Goal: Transaction & Acquisition: Purchase product/service

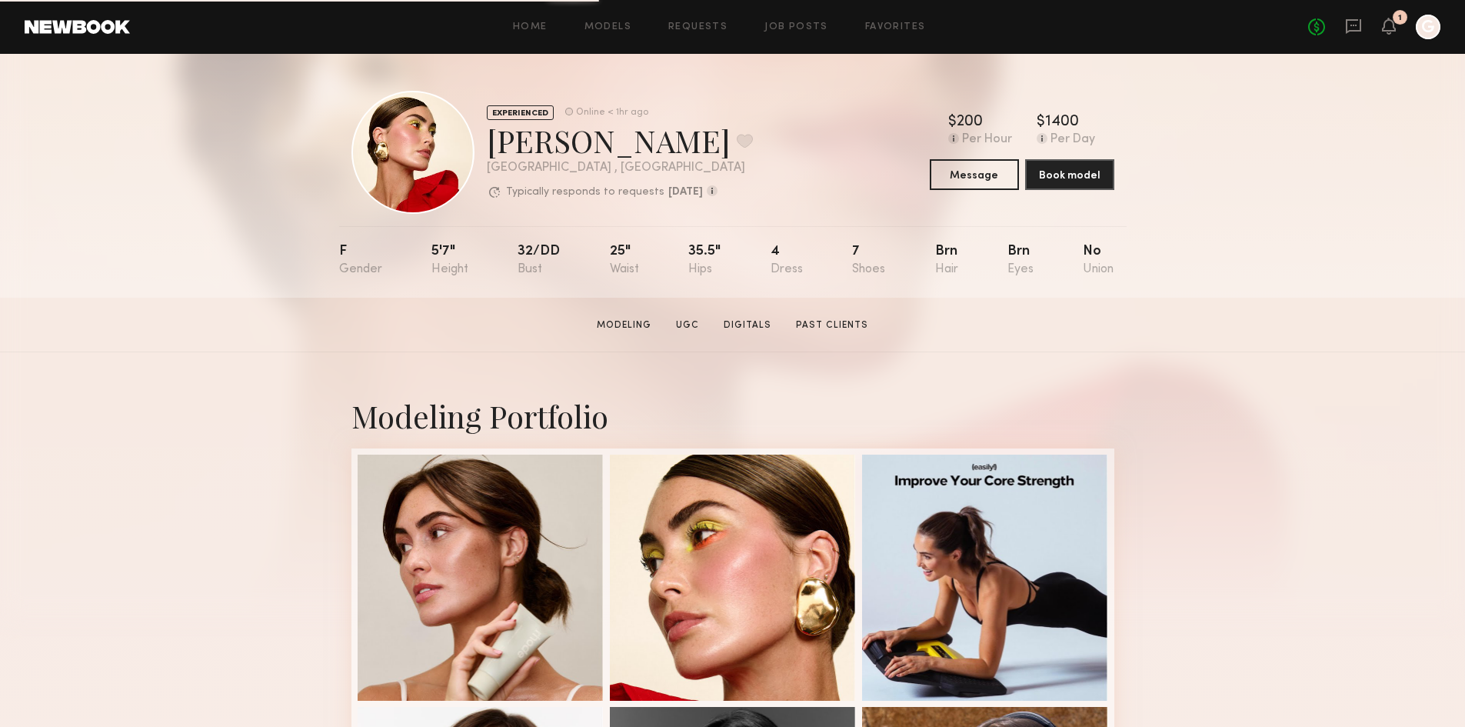
click at [94, 34] on header "Home Models Requests Job Posts Favorites Sign Out No fees up to $5,000 1 G" at bounding box center [732, 27] width 1465 height 54
click at [95, 24] on link at bounding box center [77, 27] width 105 height 14
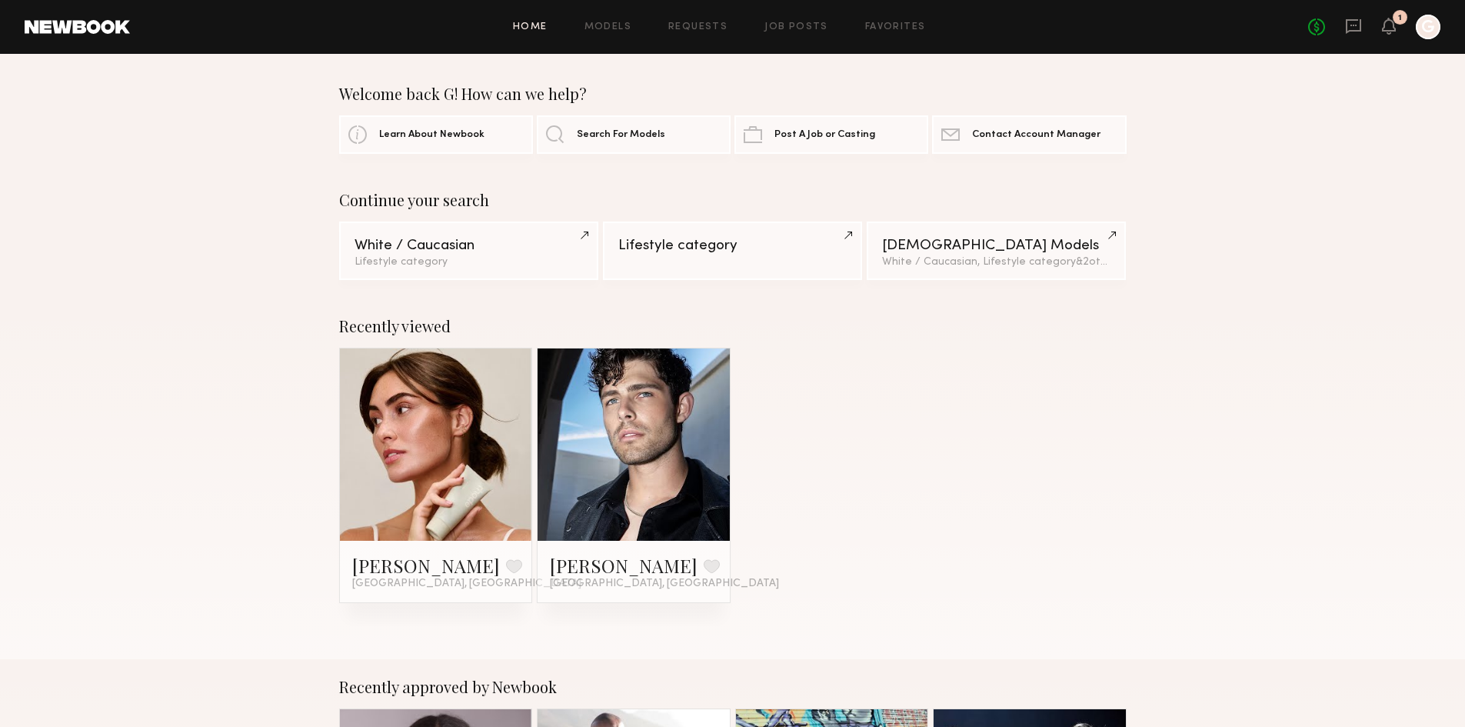
click at [875, 386] on div "Louise M. Favorite Los Angeles, CA Dylan W. Favorite Los Angeles, CA" at bounding box center [733, 475] width 788 height 255
click at [464, 195] on div "Continue your search" at bounding box center [733, 200] width 788 height 18
click at [701, 245] on div "Lifestyle category" at bounding box center [732, 245] width 228 height 15
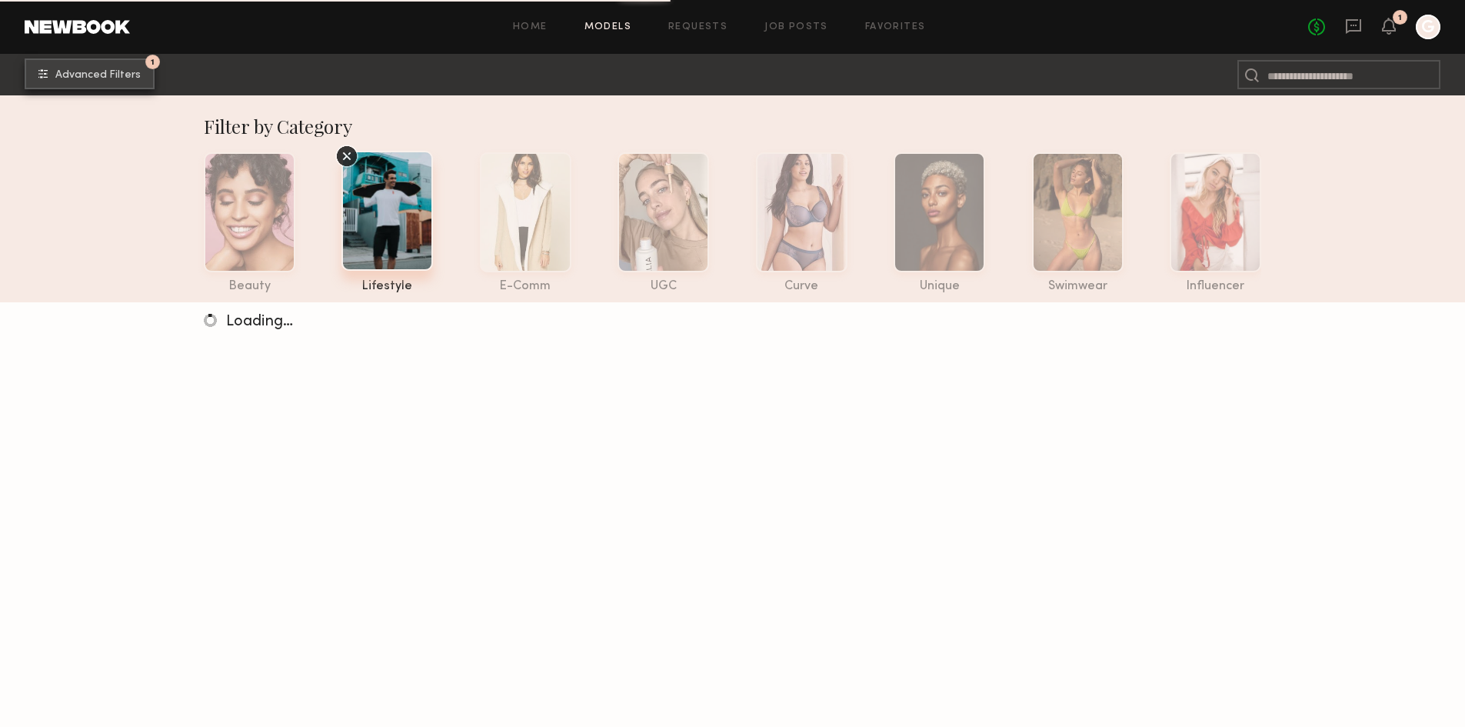
click at [105, 75] on span "Advanced Filters" at bounding box center [97, 75] width 85 height 11
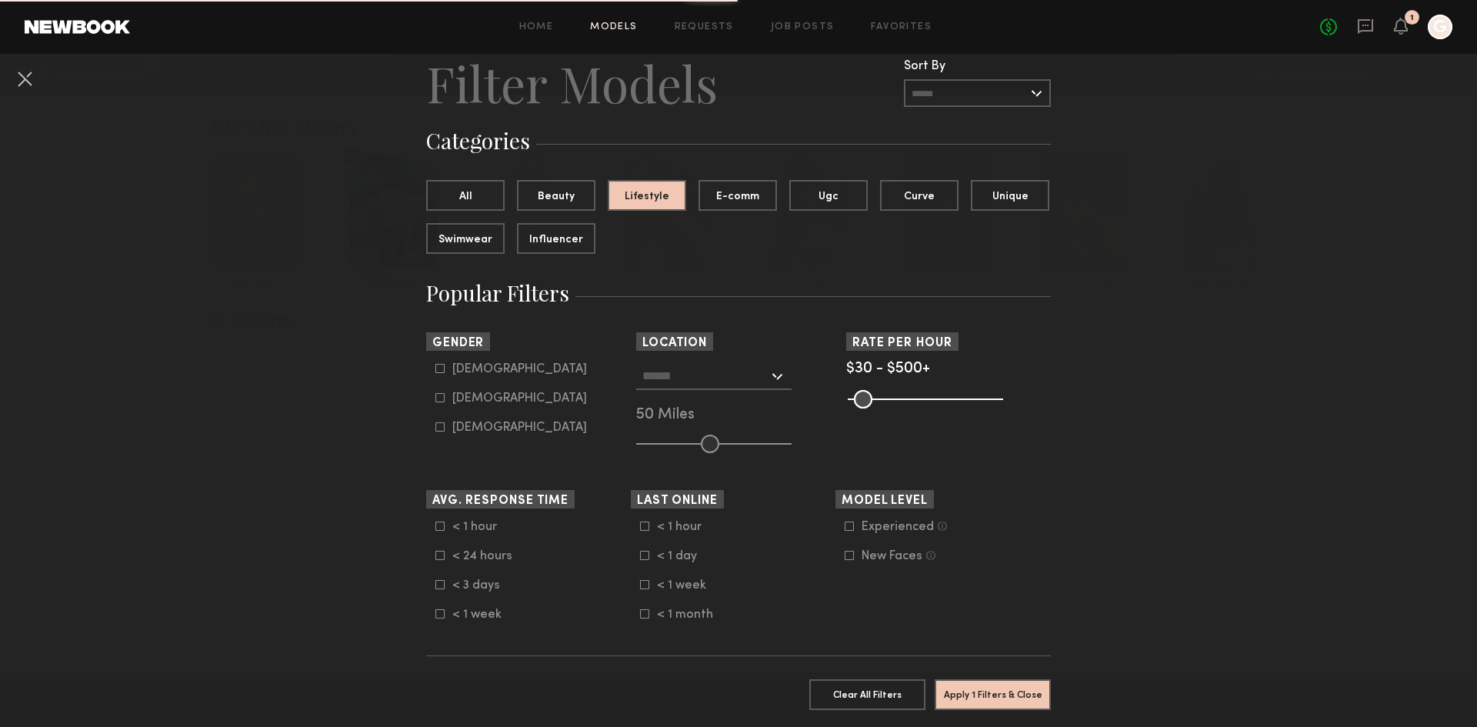
scroll to position [77, 0]
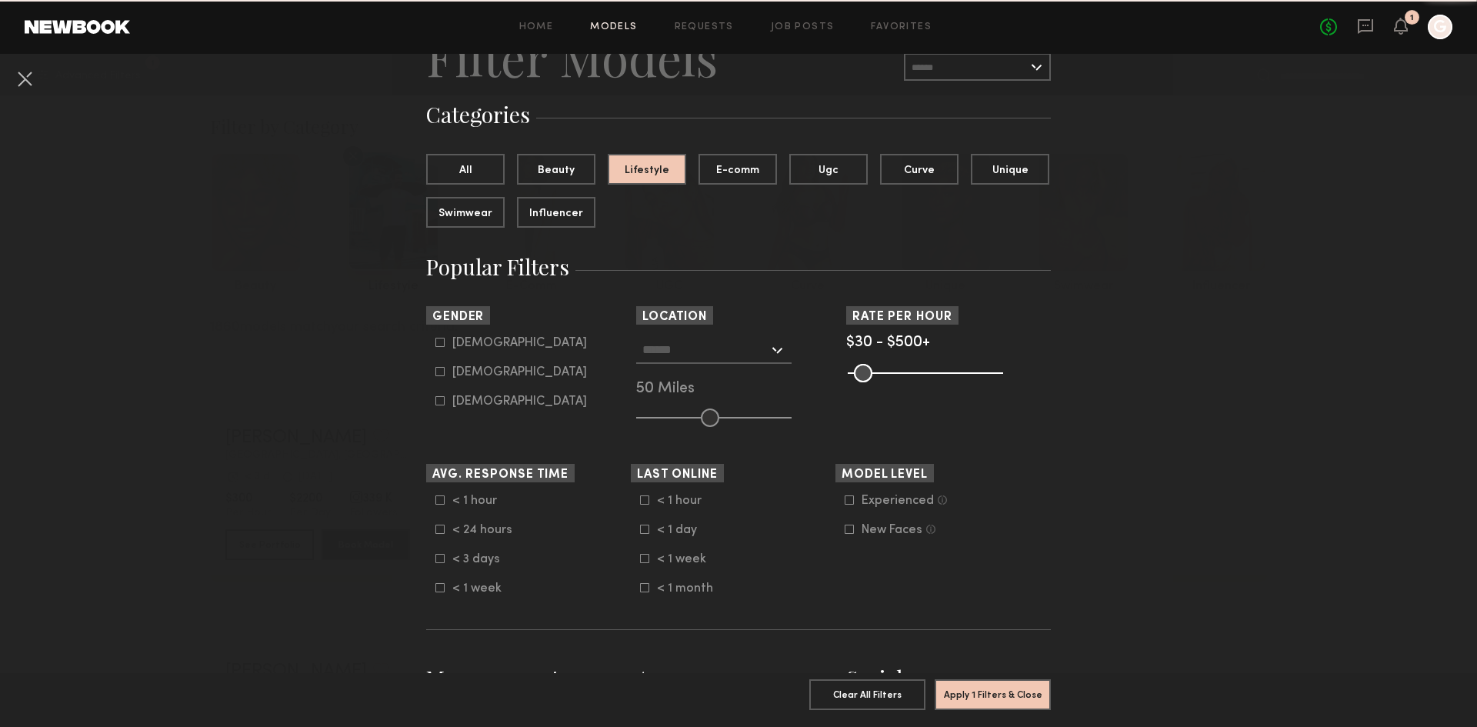
click at [457, 348] on div "[DEMOGRAPHIC_DATA]" at bounding box center [519, 342] width 135 height 9
type input "*"
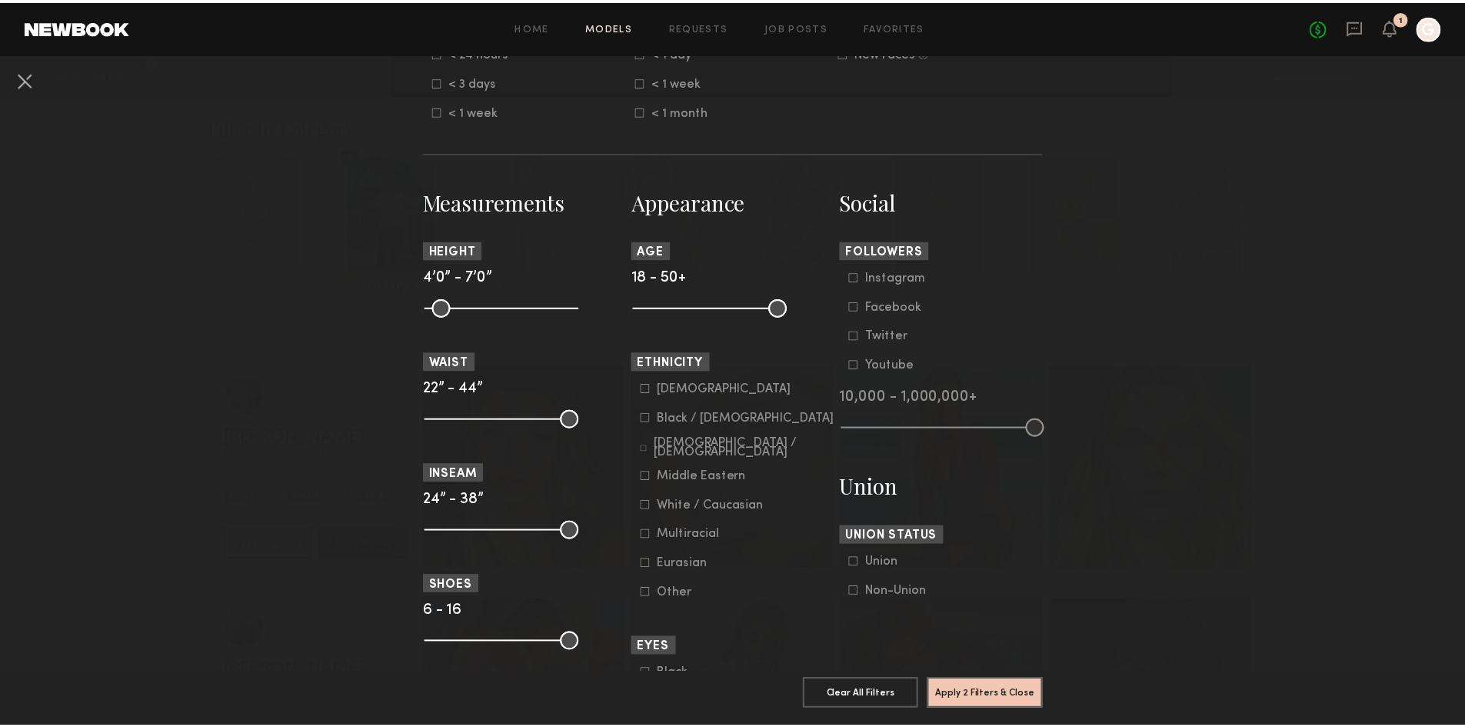
scroll to position [692, 0]
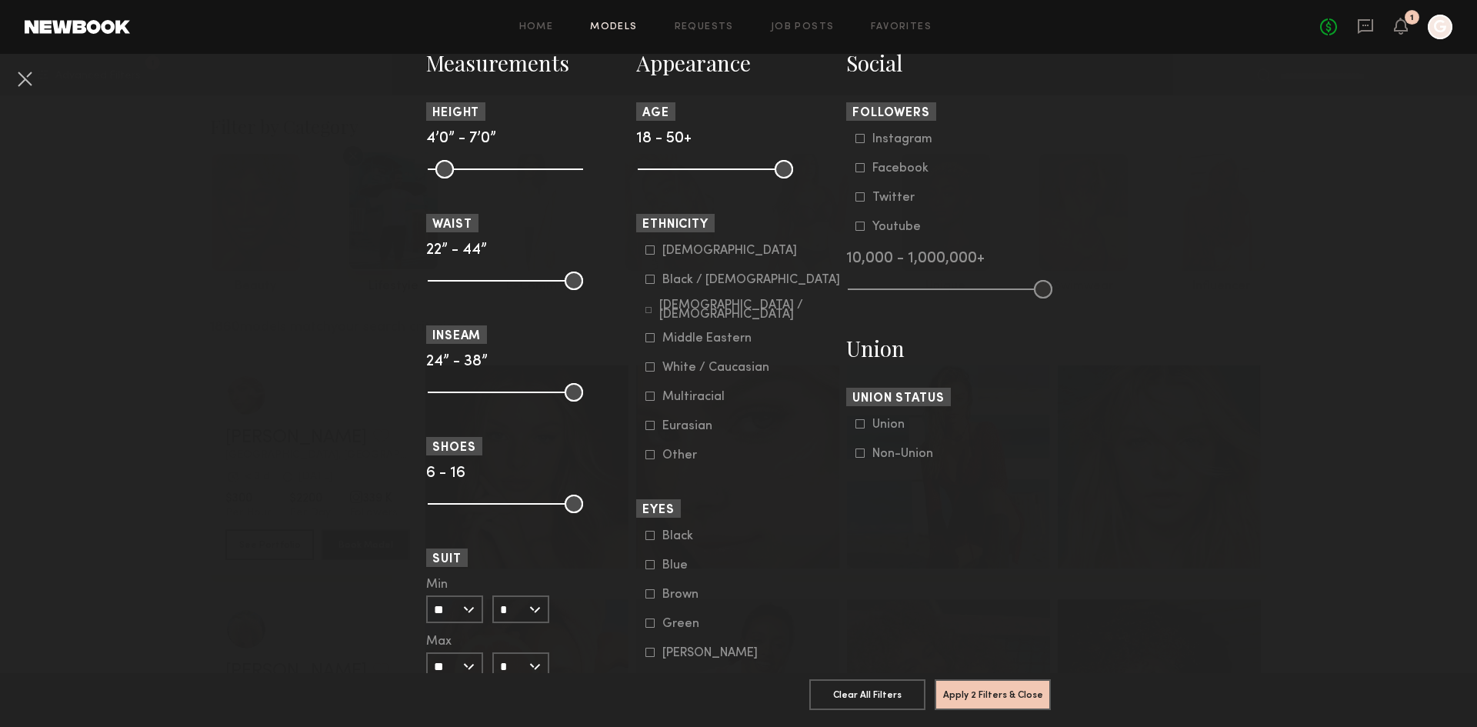
click at [707, 372] on div "White / Caucasian" at bounding box center [715, 367] width 107 height 9
click at [1004, 693] on button "Apply 3 Filters & Close" at bounding box center [993, 693] width 116 height 31
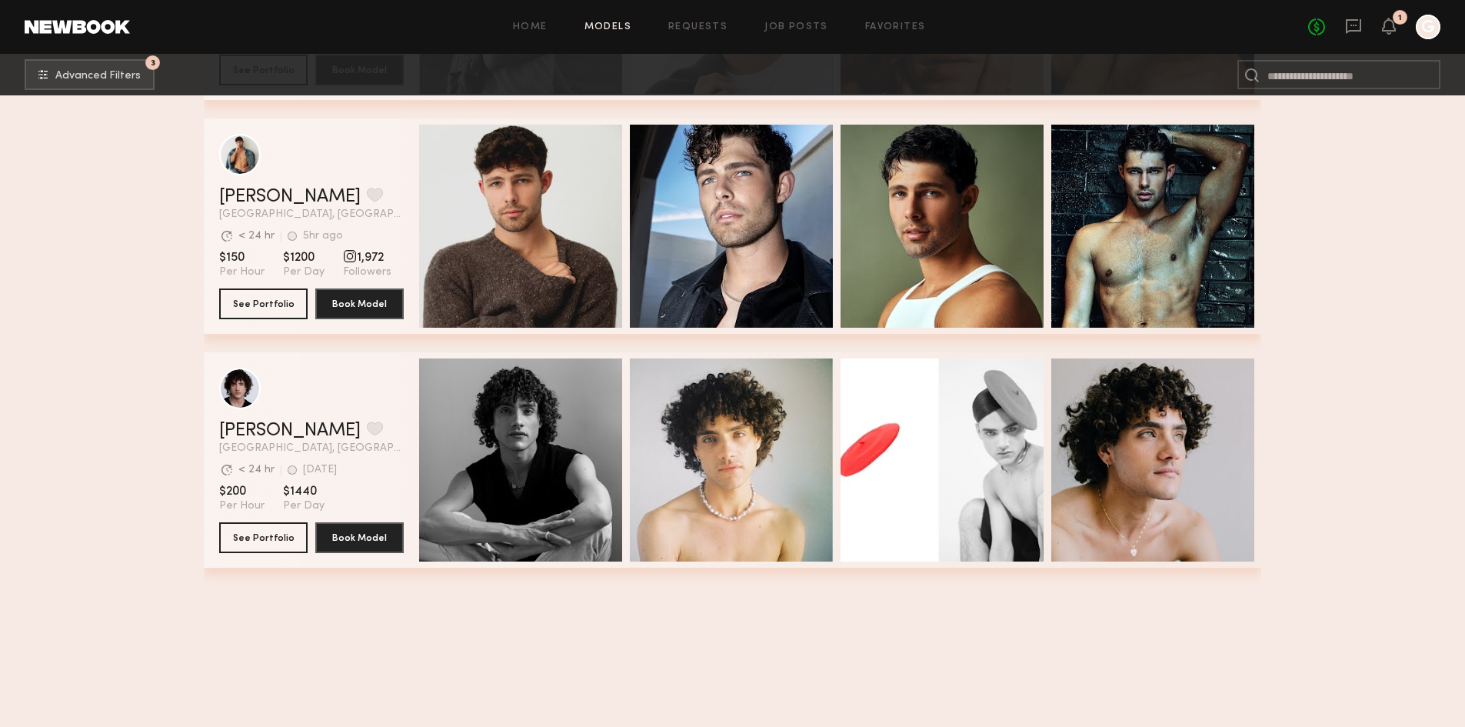
scroll to position [6484, 0]
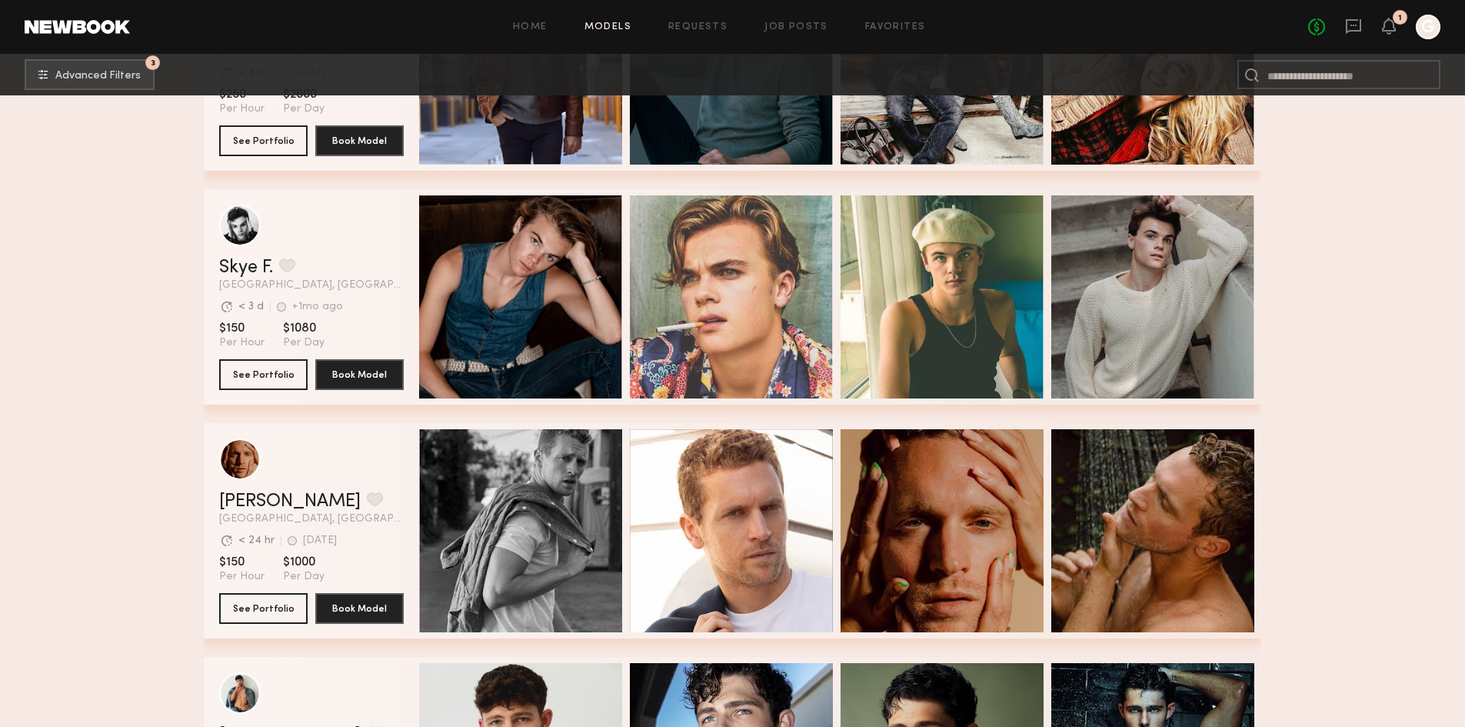
drag, startPoint x: 897, startPoint y: 458, endPoint x: 1376, endPoint y: 465, distance: 479.3
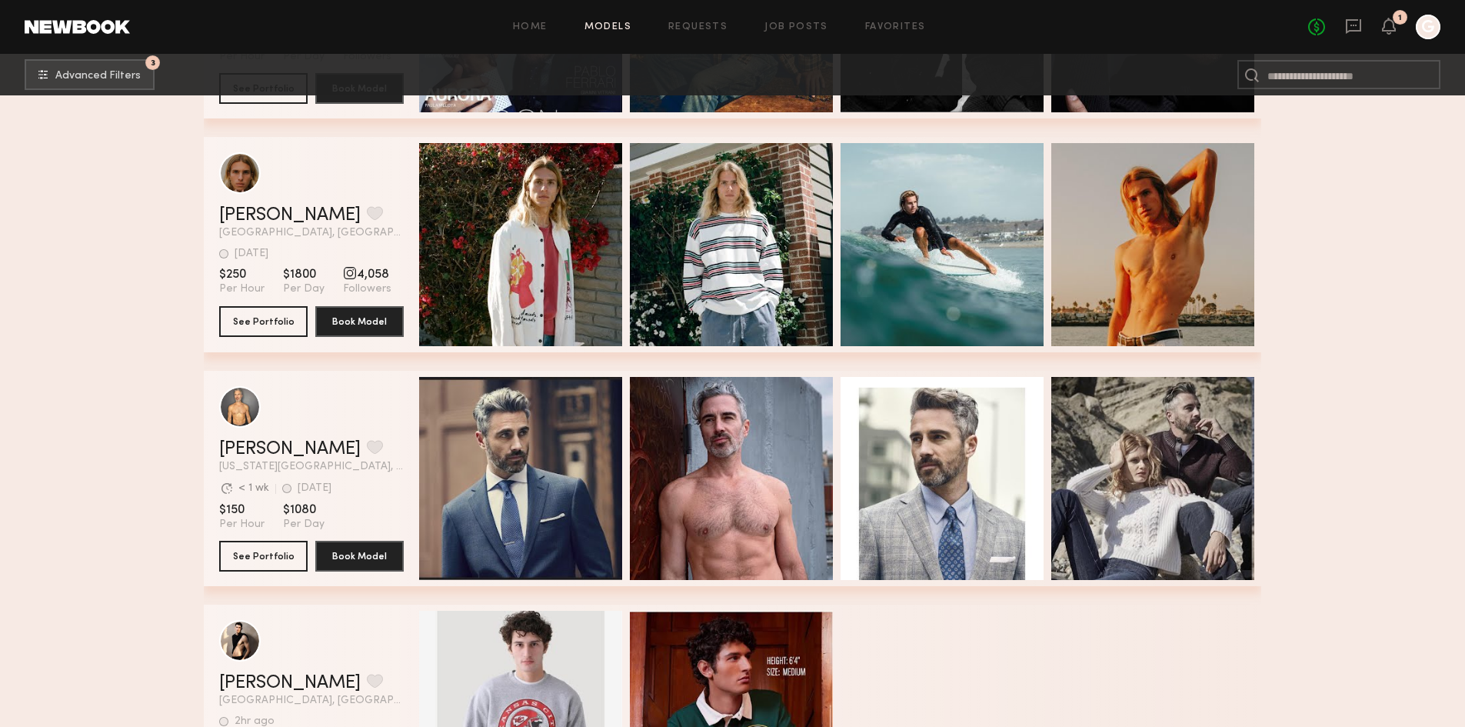
scroll to position [22207, 0]
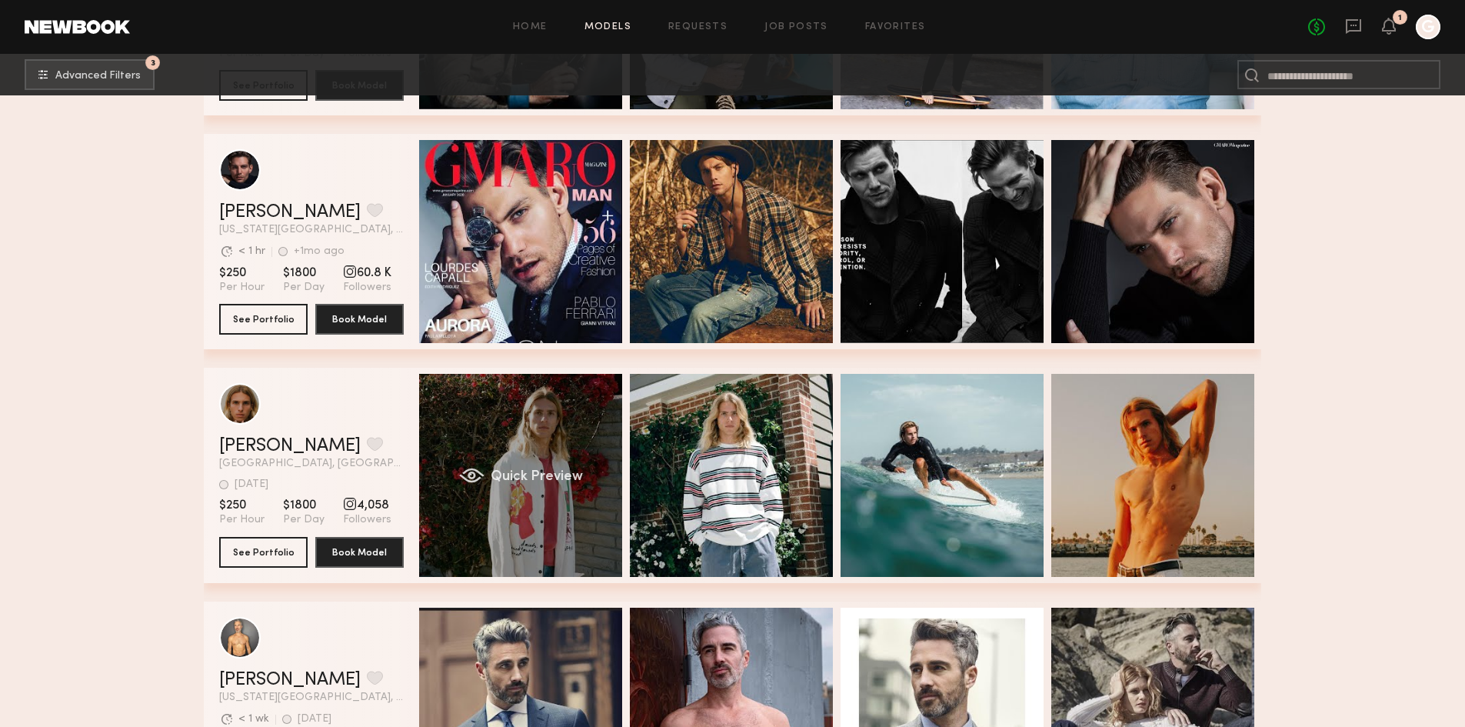
click at [570, 469] on div "Quick Preview" at bounding box center [520, 475] width 203 height 203
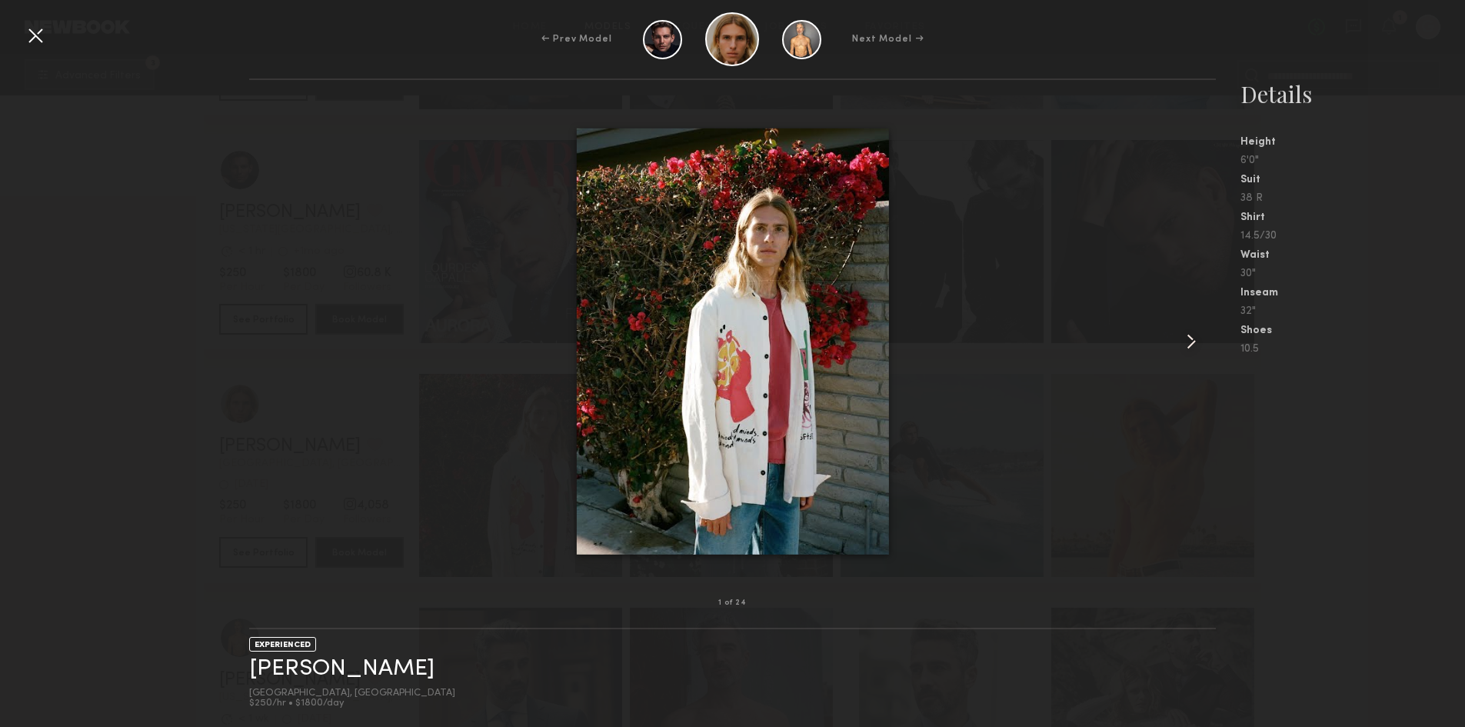
click at [1185, 348] on common-icon at bounding box center [1191, 341] width 25 height 25
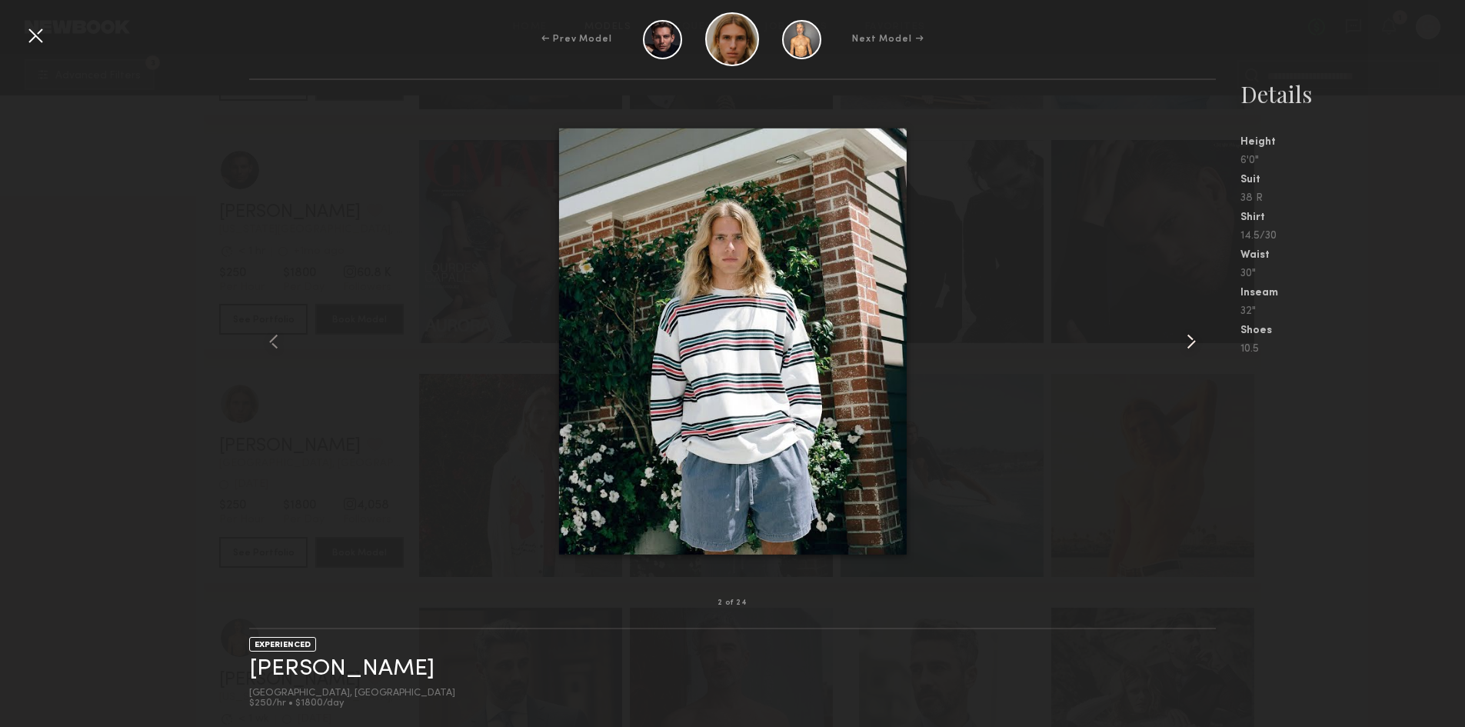
click at [1185, 348] on common-icon at bounding box center [1191, 341] width 25 height 25
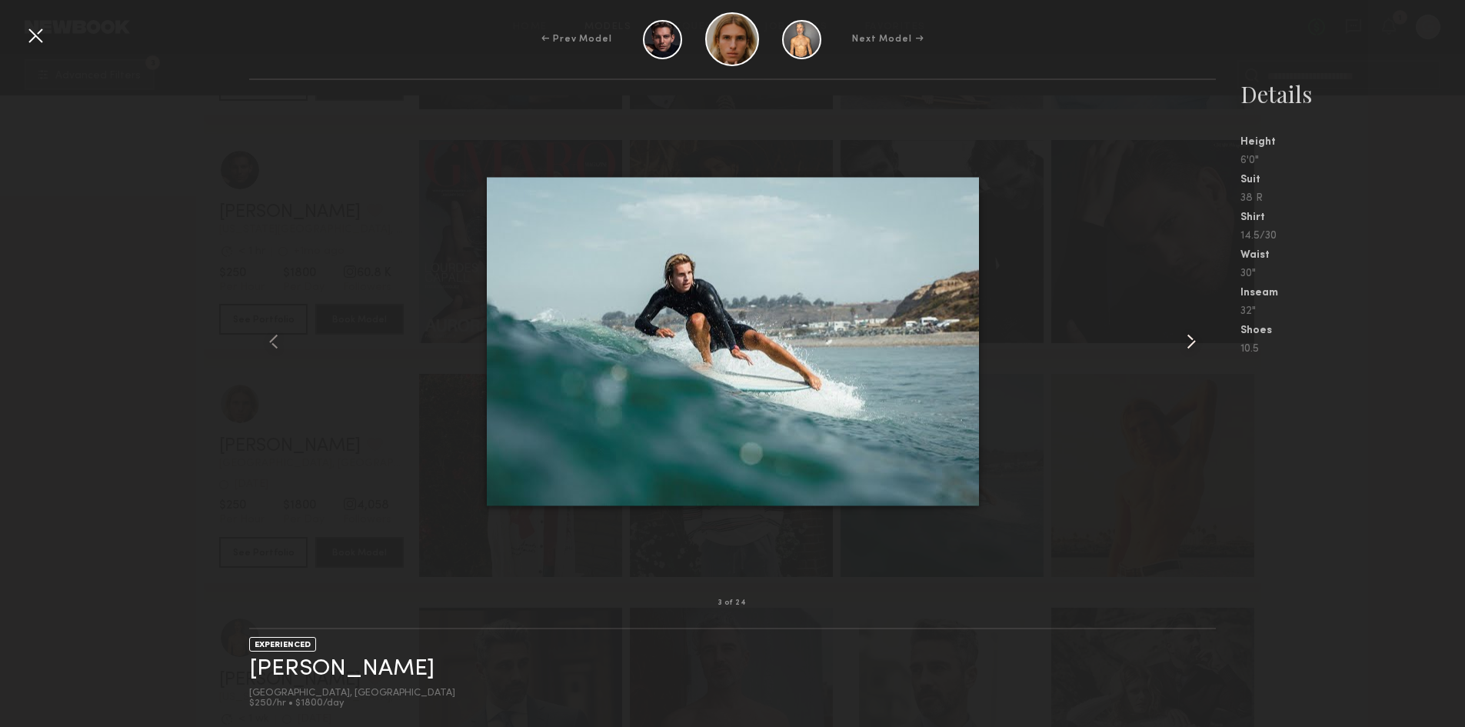
click at [1185, 348] on common-icon at bounding box center [1191, 341] width 25 height 25
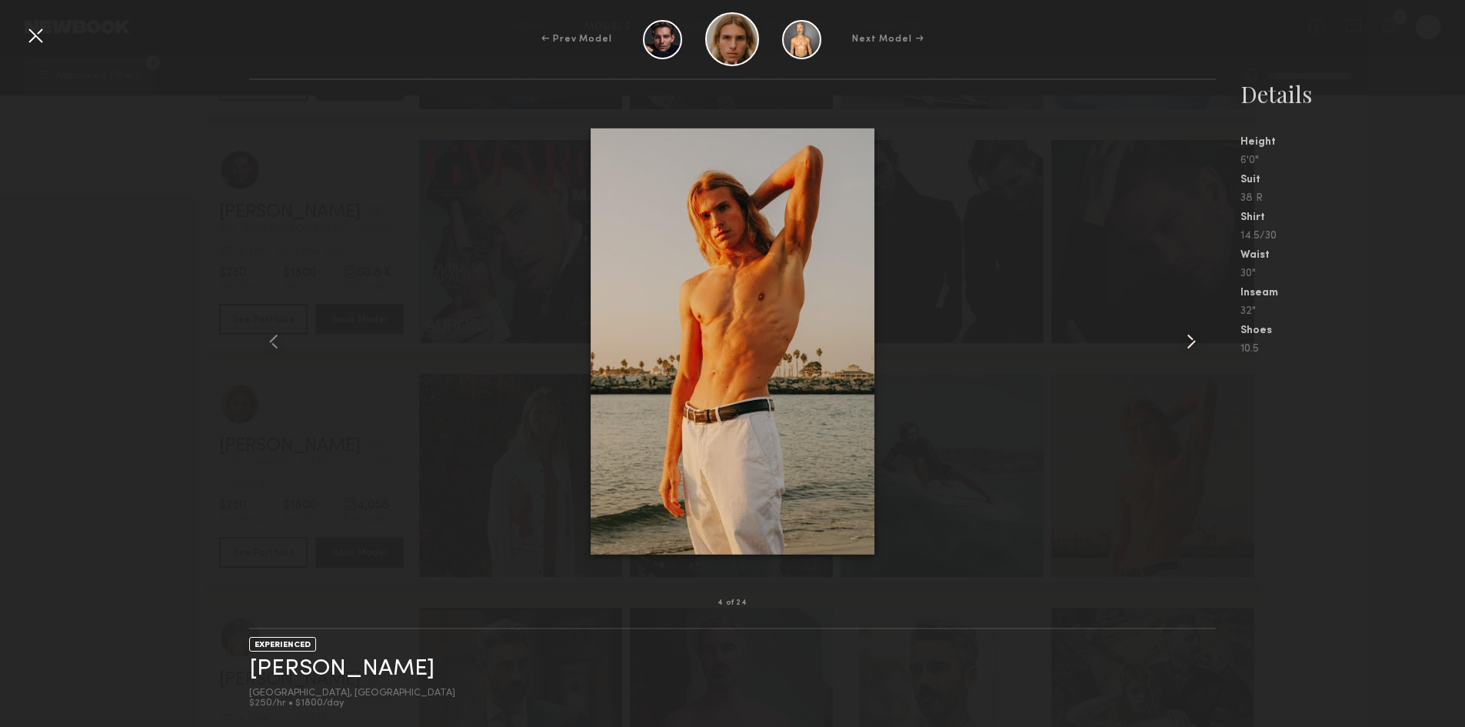
click at [1185, 348] on common-icon at bounding box center [1191, 341] width 25 height 25
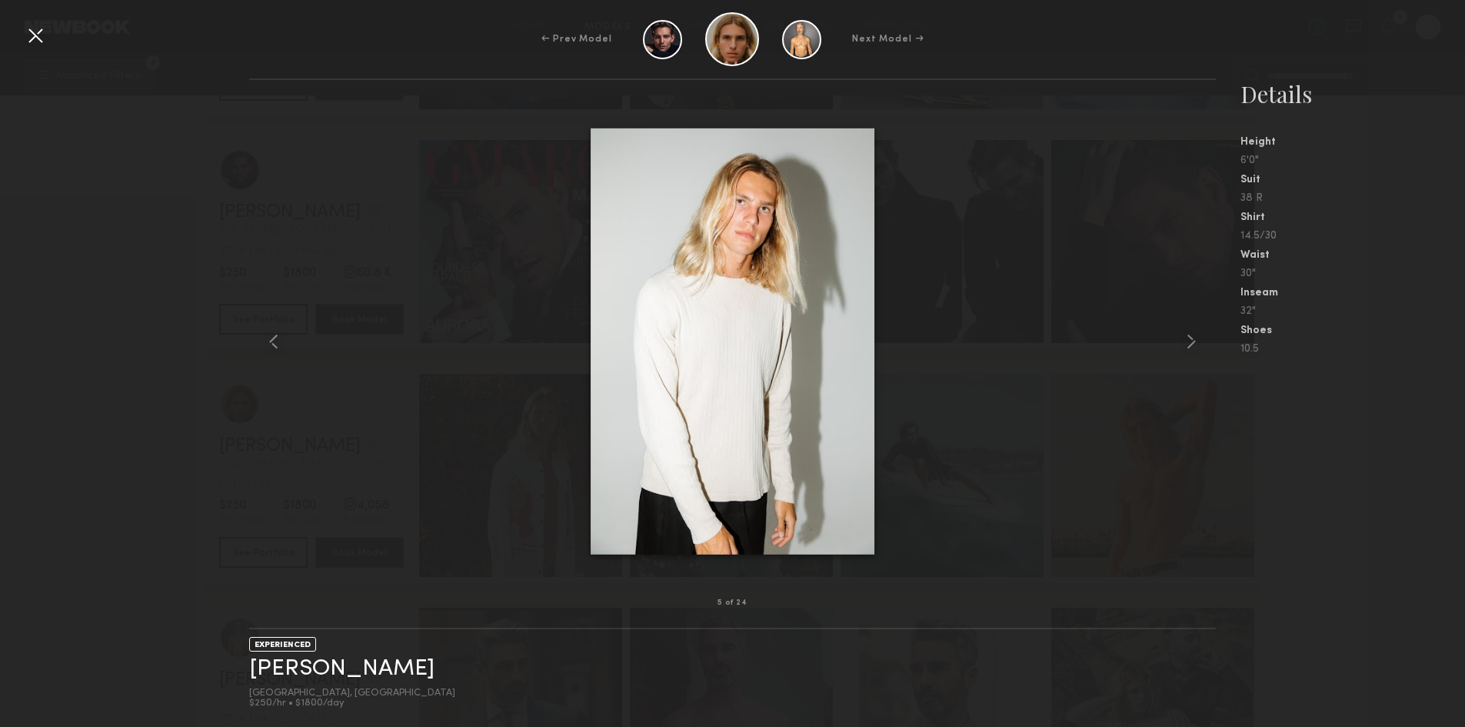
click at [1137, 514] on div at bounding box center [732, 342] width 967 height 474
click at [37, 32] on div at bounding box center [35, 35] width 25 height 25
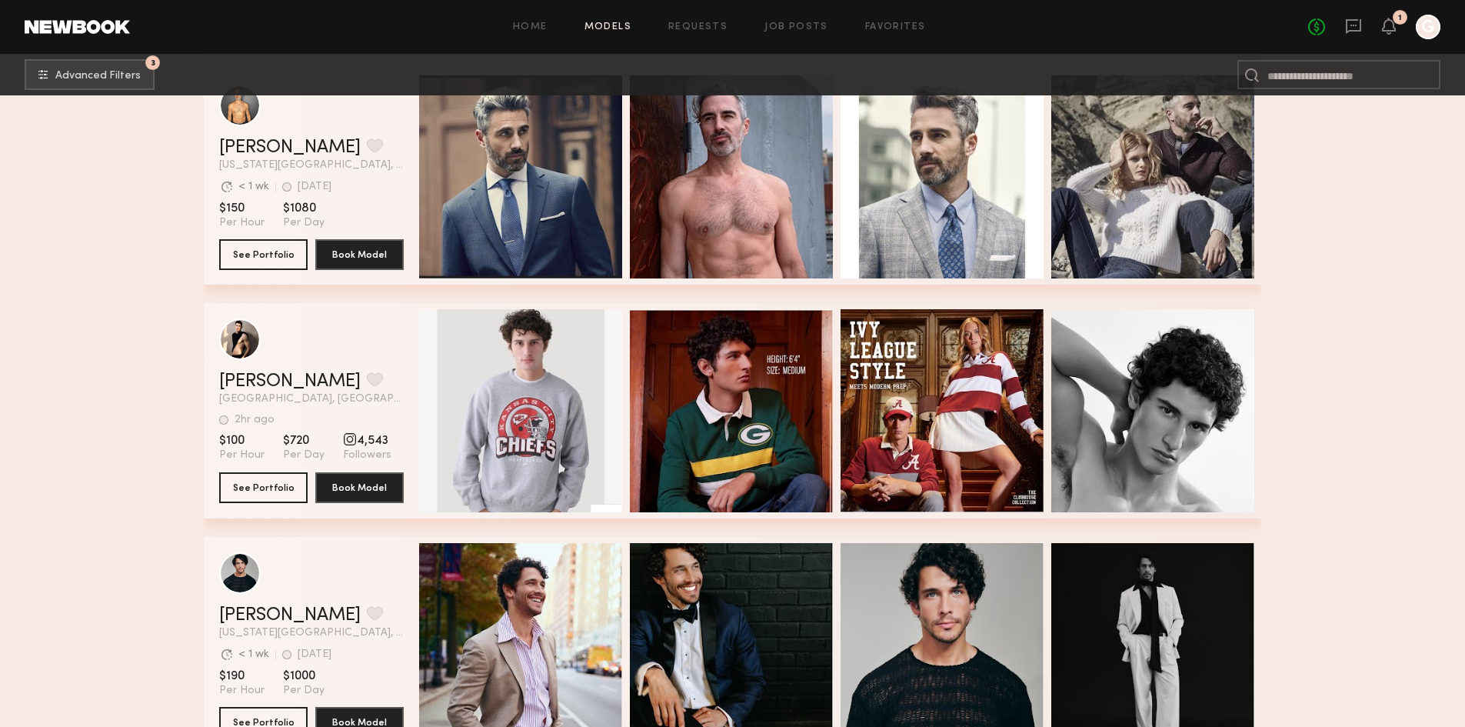
scroll to position [22746, 0]
